Goal: Transaction & Acquisition: Purchase product/service

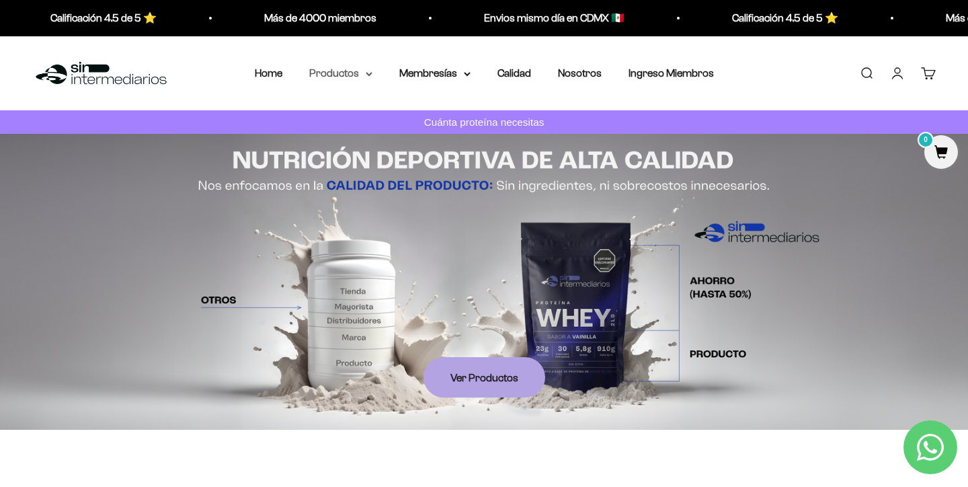
click at [341, 74] on summary "Productos" at bounding box center [340, 73] width 63 height 17
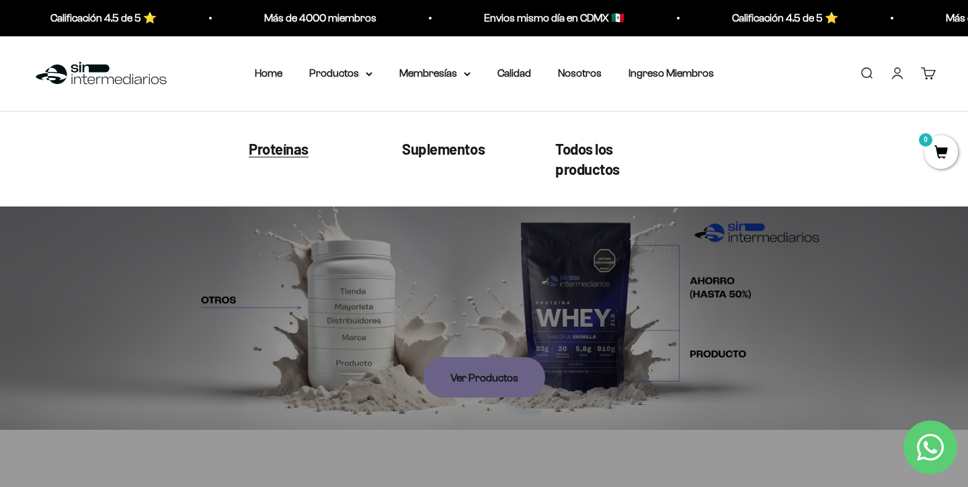
click at [288, 145] on span "Proteínas" at bounding box center [279, 147] width 60 height 17
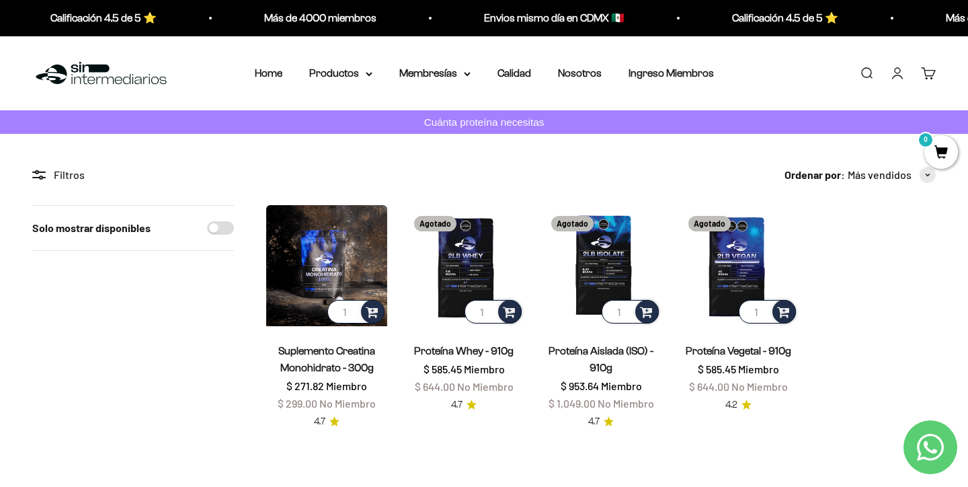
click at [360, 270] on img at bounding box center [326, 265] width 121 height 121
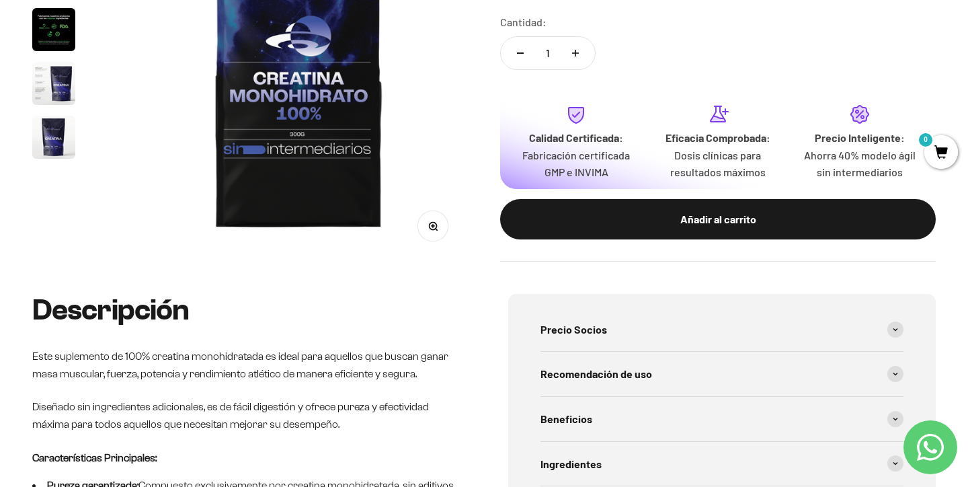
scroll to position [246, 0]
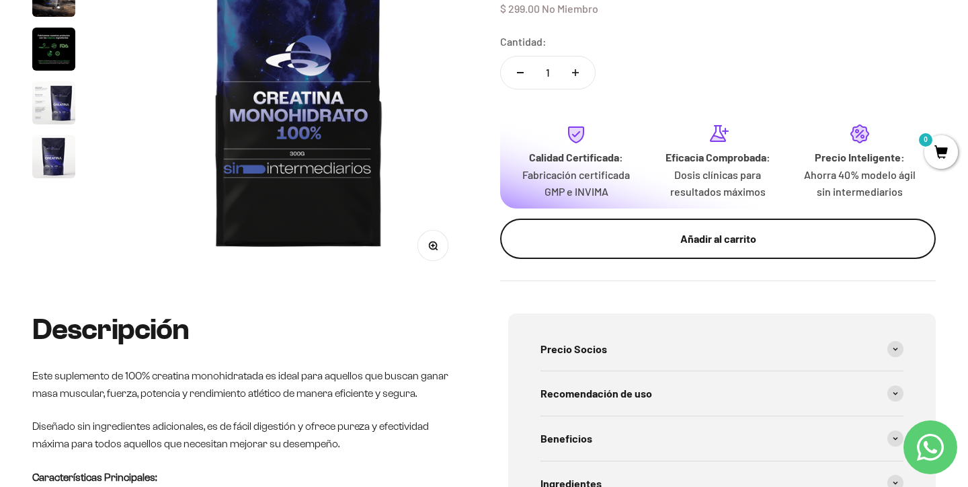
drag, startPoint x: 596, startPoint y: 284, endPoint x: 509, endPoint y: 249, distance: 93.3
click at [509, 249] on div "Zoom Ir al artículo 1 Ir al artículo 2 Ir al artículo 3 Ir al artículo 4 Ir al …" at bounding box center [484, 101] width 968 height 426
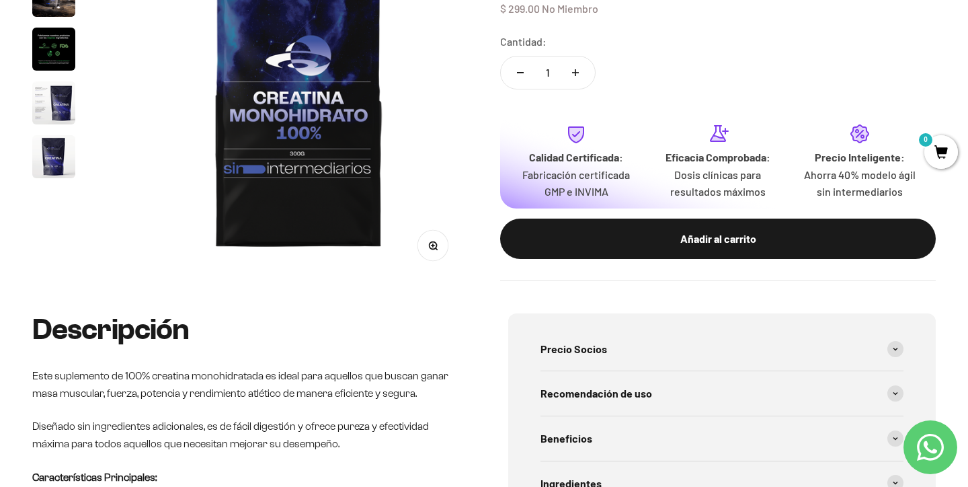
click at [488, 281] on div "Zoom Ir al artículo 1 Ir al artículo 2 Ir al artículo 3 Ir al artículo 4 Ir al …" at bounding box center [484, 101] width 968 height 426
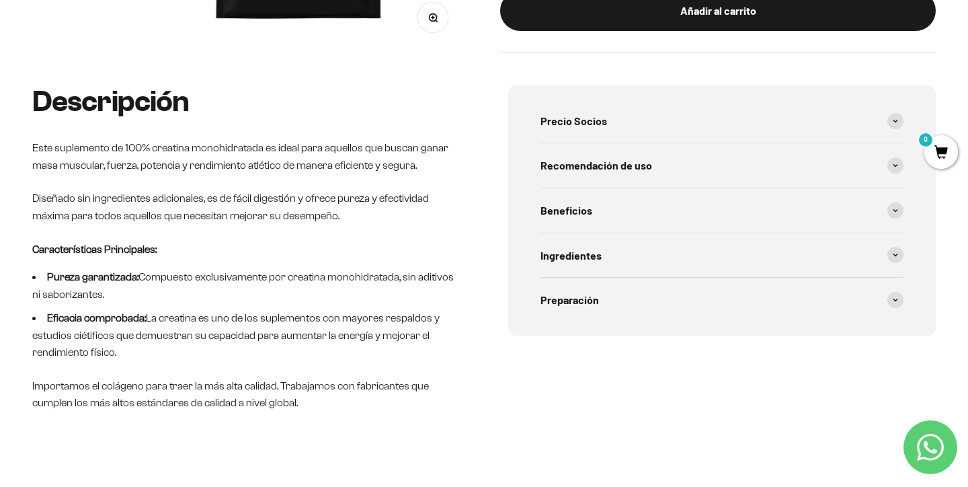
scroll to position [94, 0]
